Goal: Navigation & Orientation: Find specific page/section

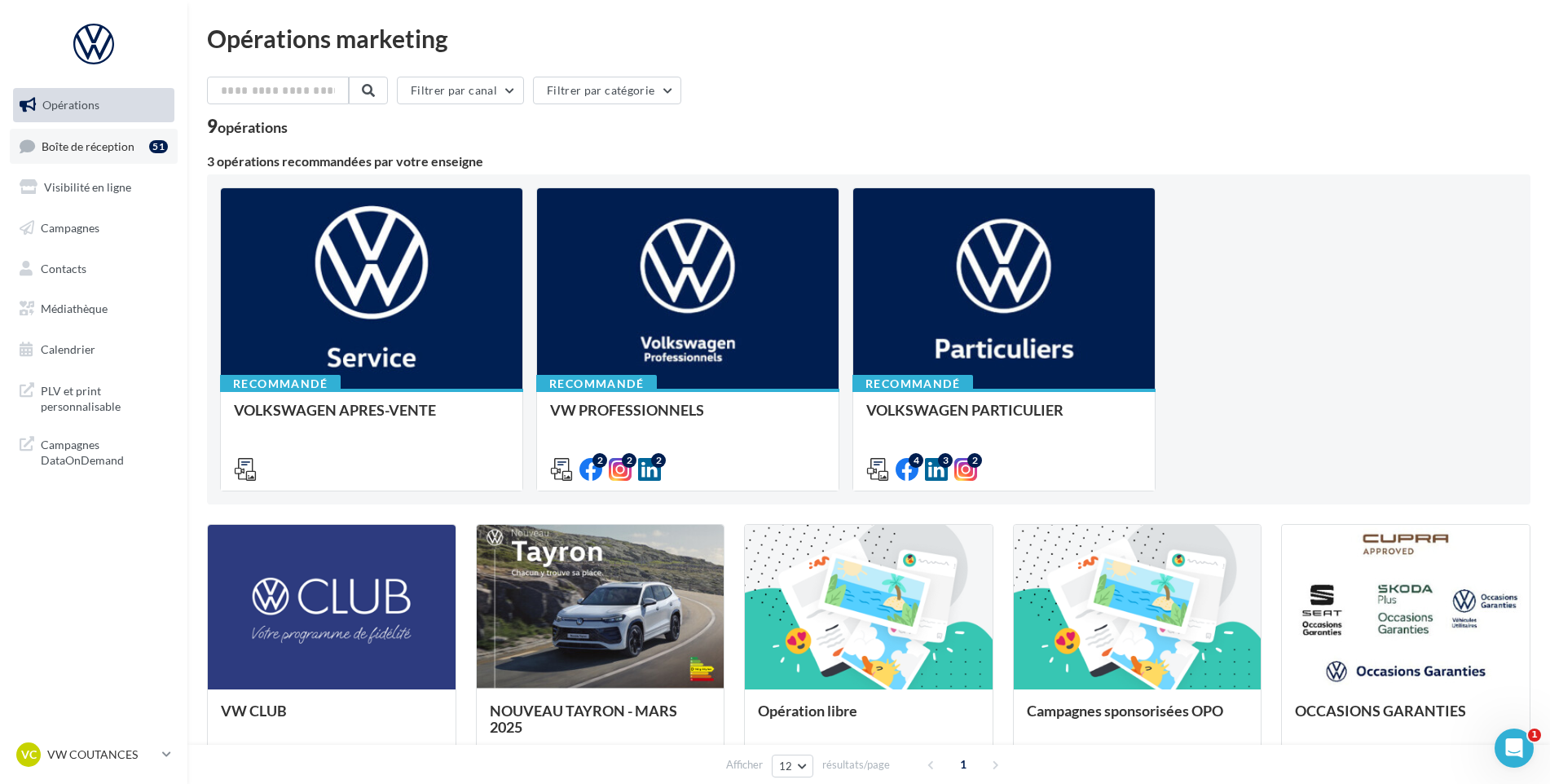
click at [62, 139] on span "Boîte de réception" at bounding box center [88, 145] width 93 height 14
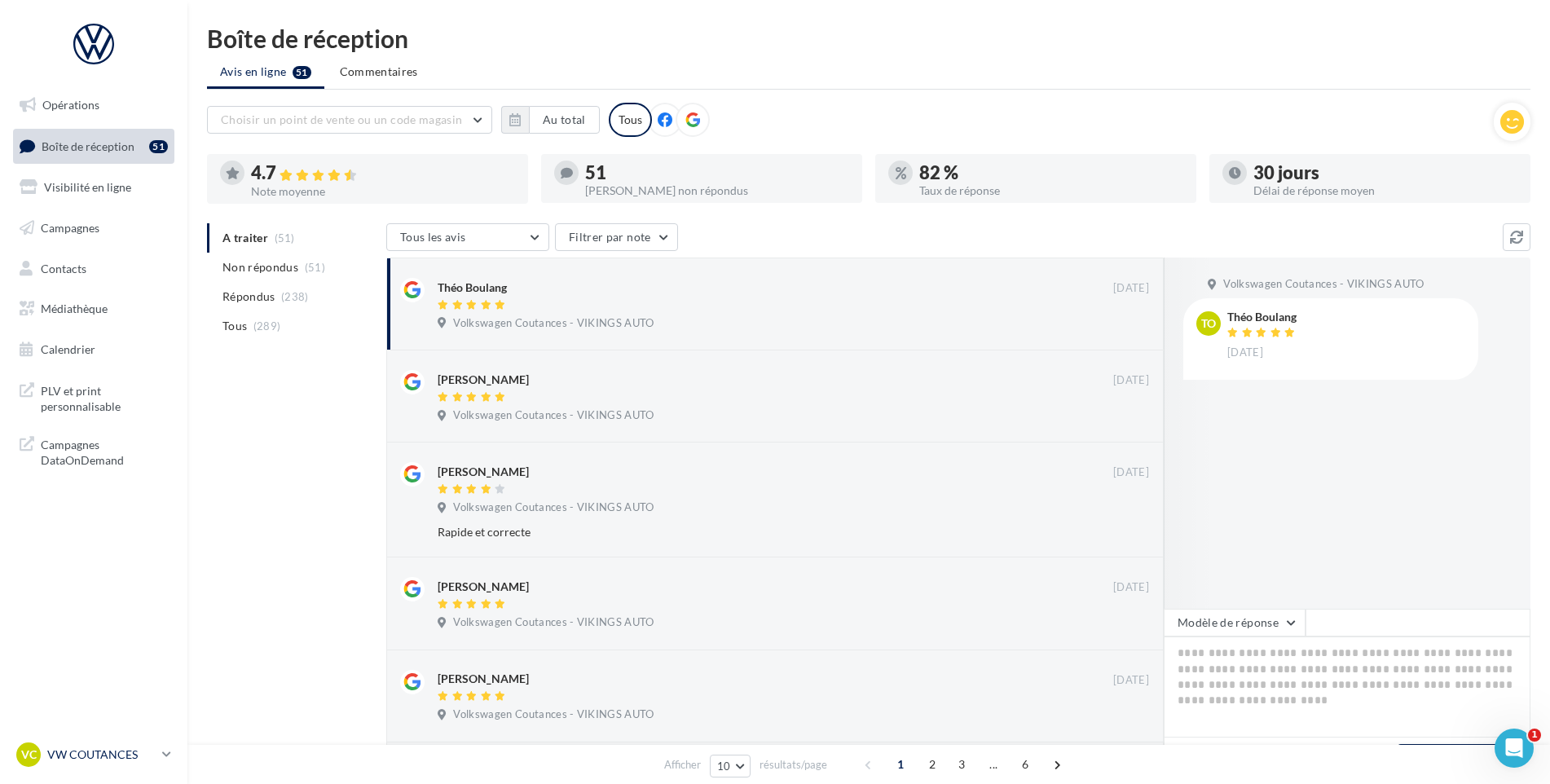
click at [109, 766] on div "VC VW COUTANCES vw-cou-vau" at bounding box center [85, 755] width 139 height 25
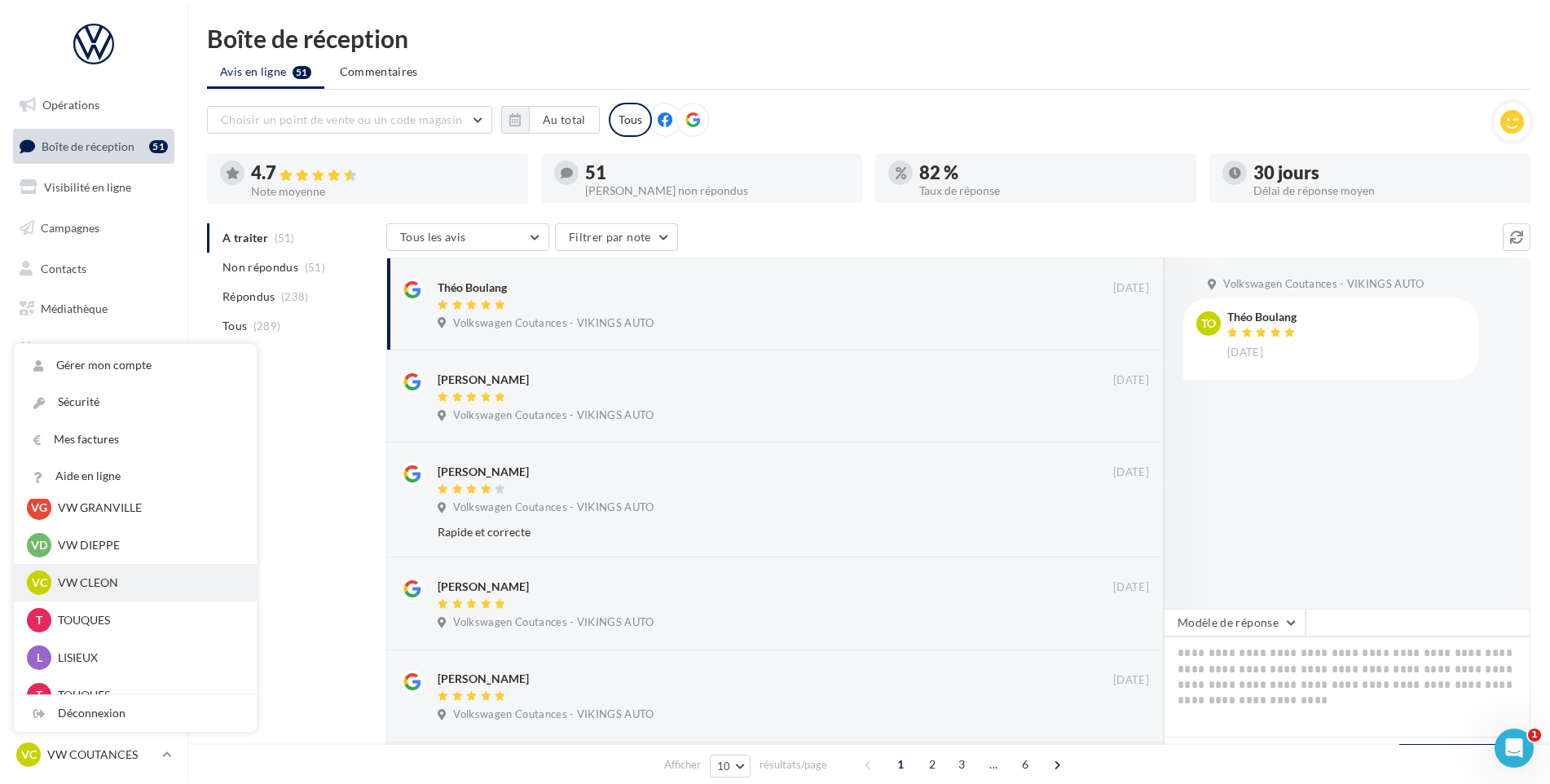
scroll to position [443, 0]
click at [147, 569] on p "VW DIEPPE" at bounding box center [147, 569] width 179 height 16
